Goal: Information Seeking & Learning: Learn about a topic

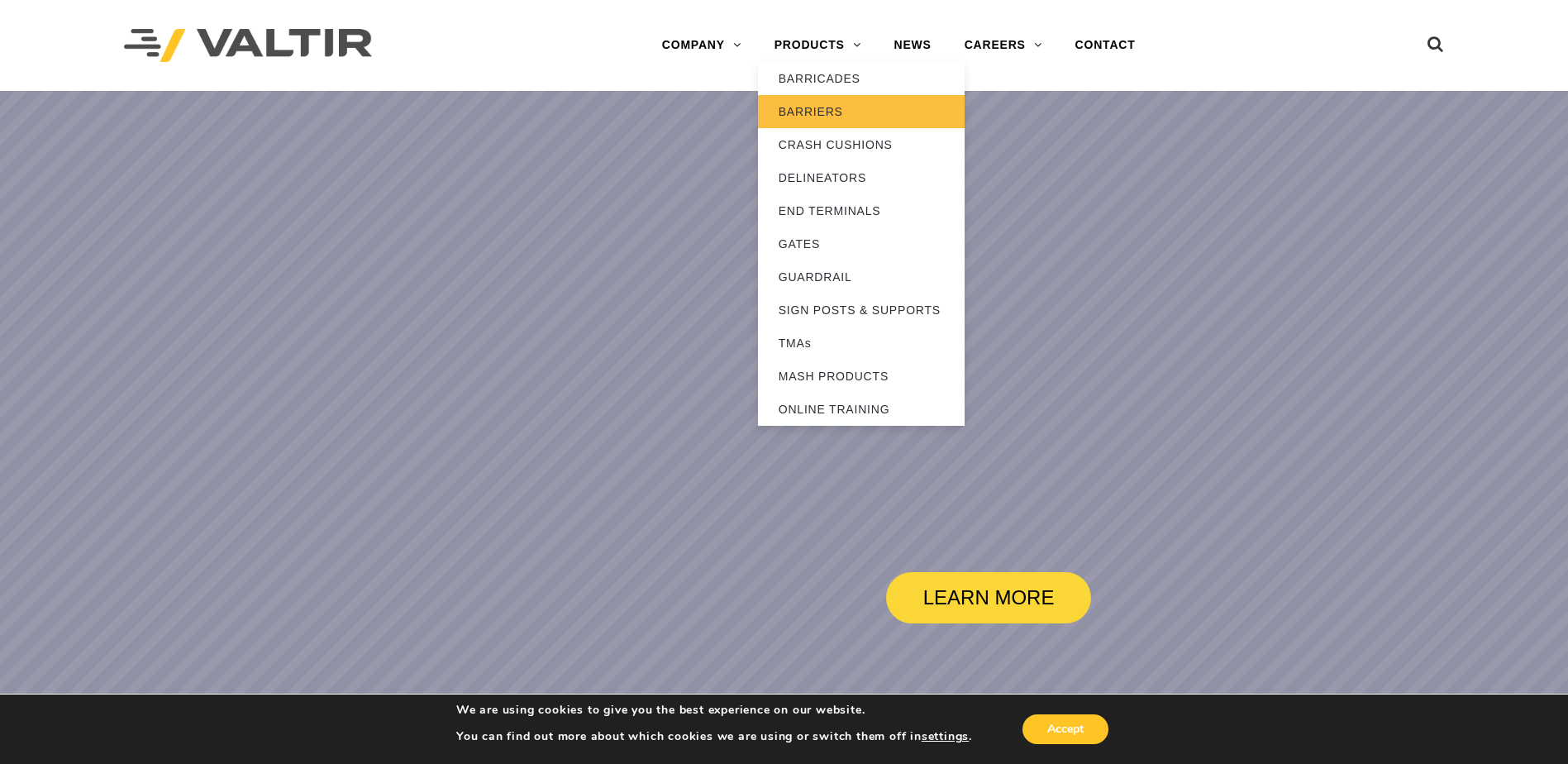
click at [828, 113] on link "BARRIERS" at bounding box center [862, 112] width 207 height 33
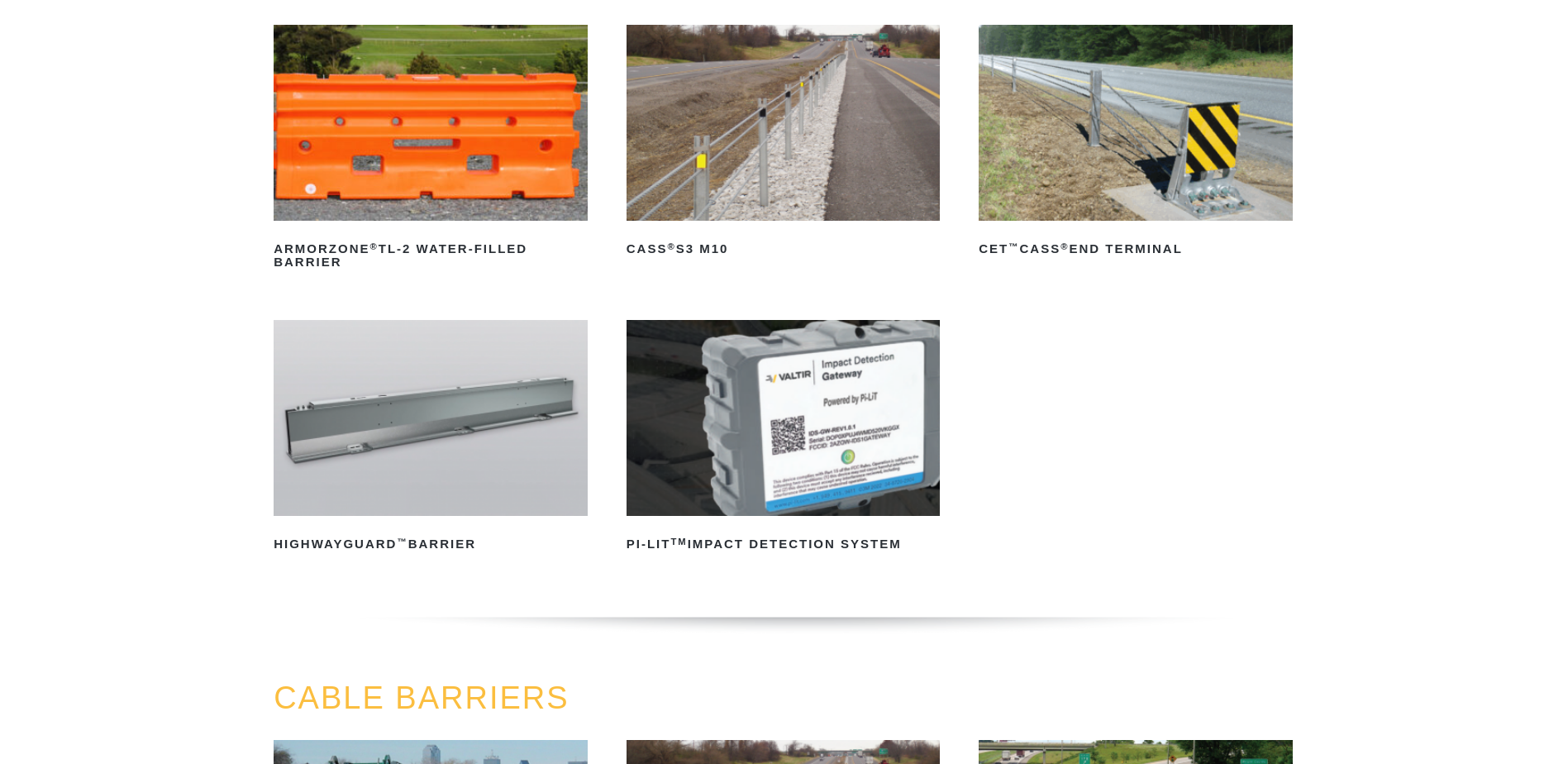
scroll to position [248, 0]
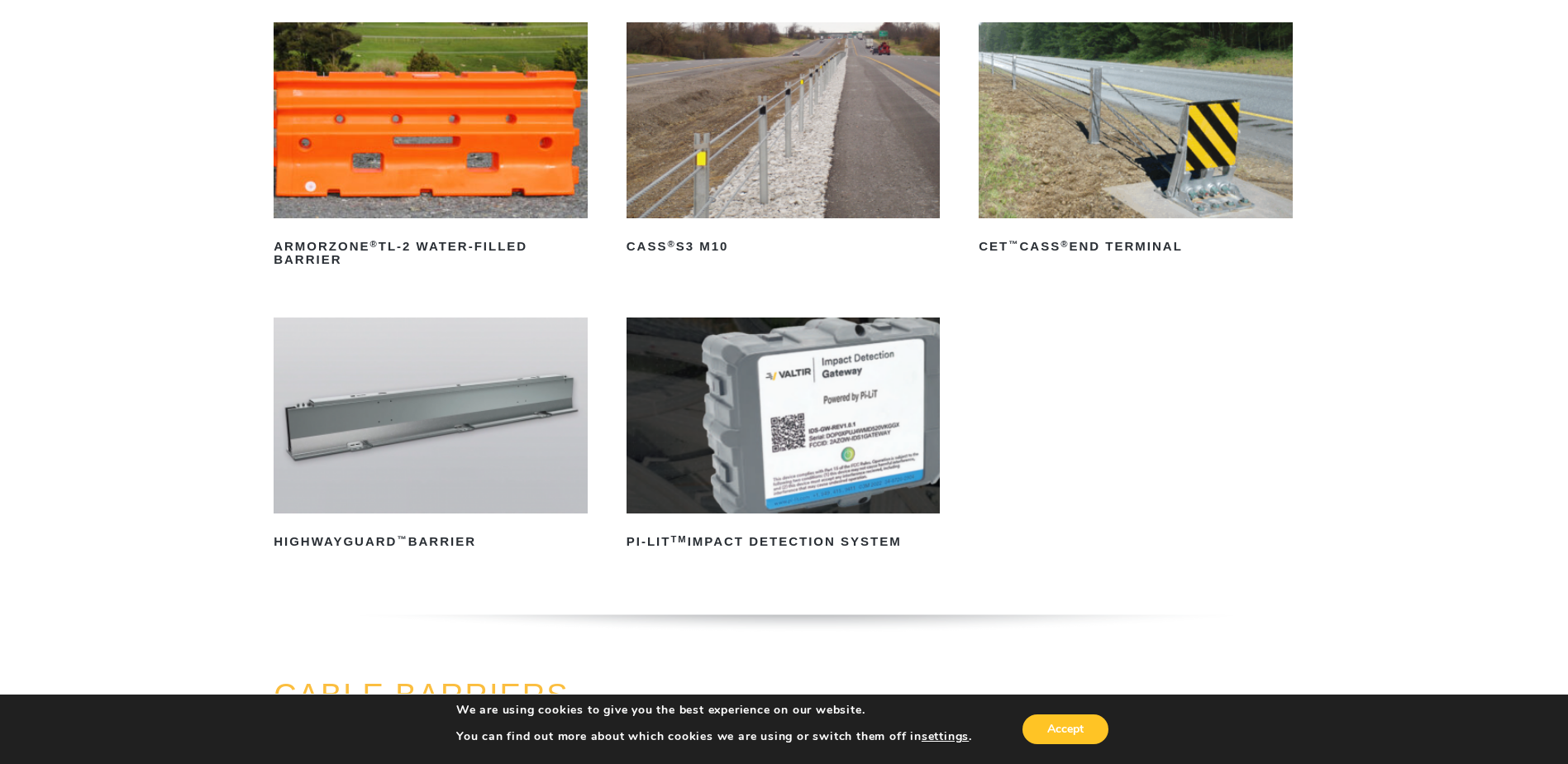
click at [440, 417] on img at bounding box center [430, 415] width 314 height 196
